Goal: Information Seeking & Learning: Learn about a topic

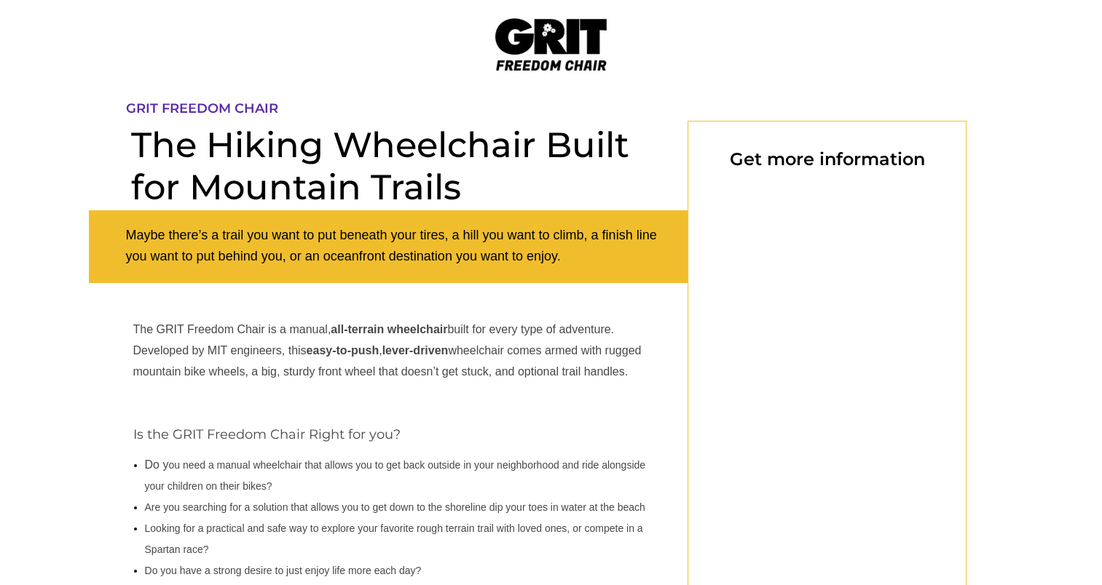
select select "US"
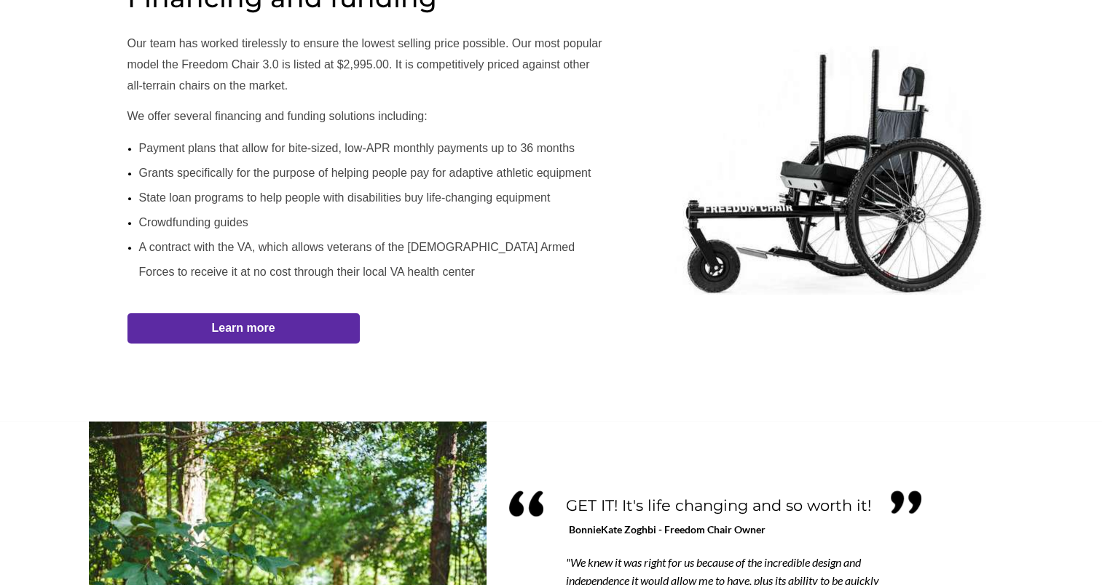
scroll to position [896, 0]
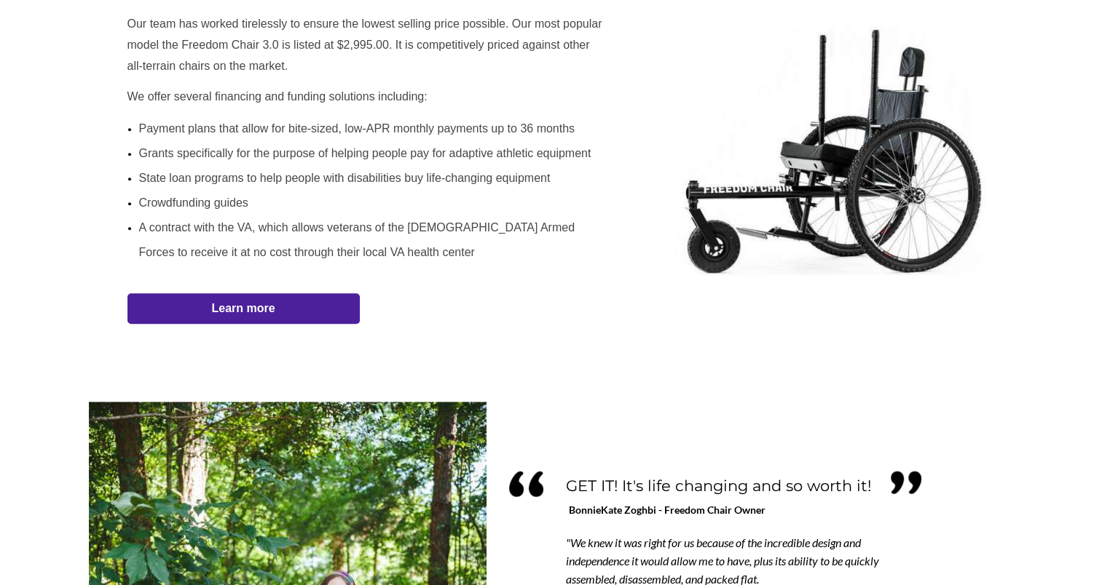
click at [226, 309] on strong "Learn more" at bounding box center [242, 308] width 63 height 12
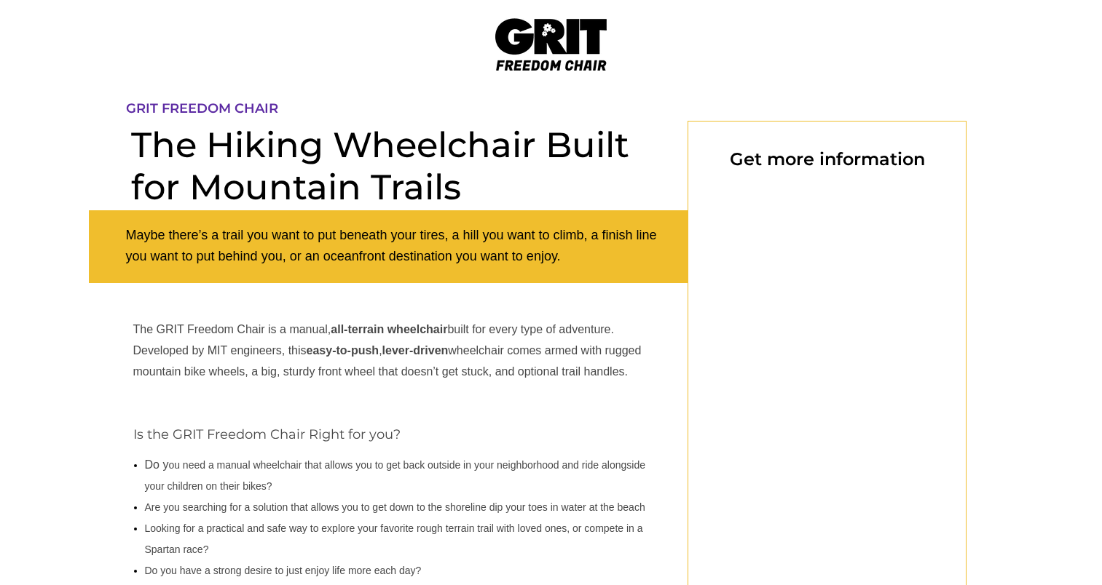
scroll to position [121, 0]
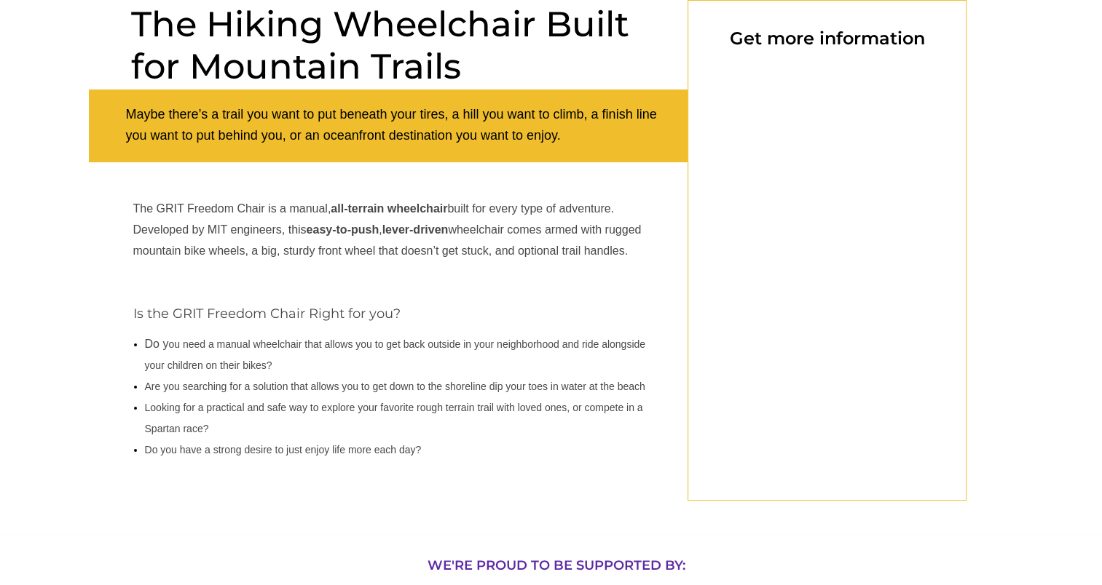
select select "US"
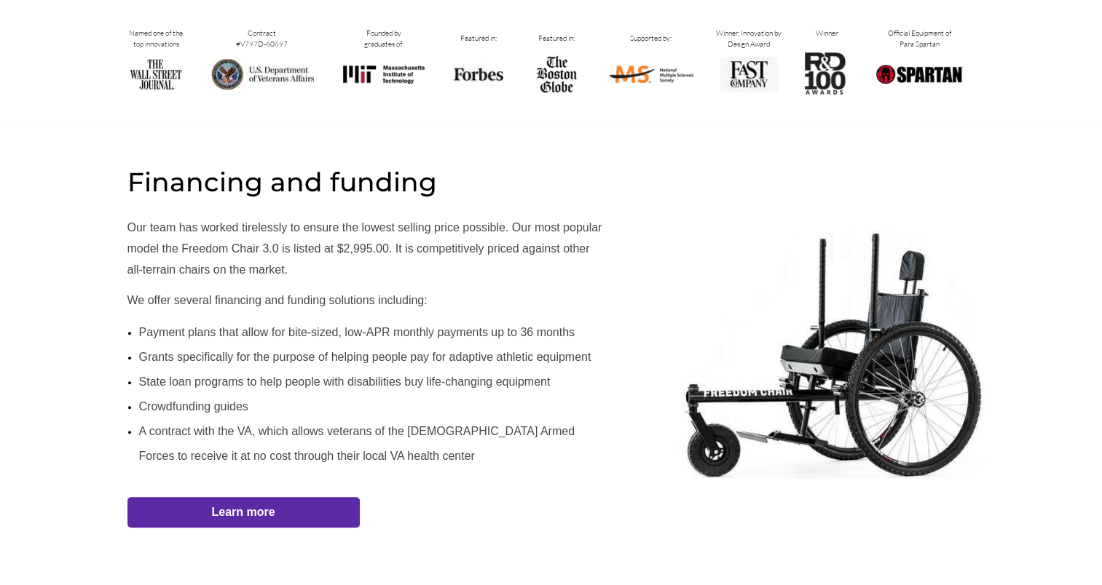
scroll to position [0, 0]
